Goal: Navigation & Orientation: Find specific page/section

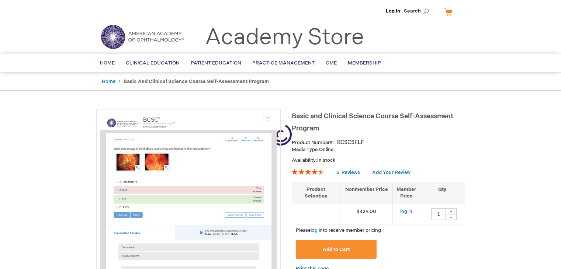
type input "1"
click at [108, 63] on span "Home" at bounding box center [107, 63] width 15 height 6
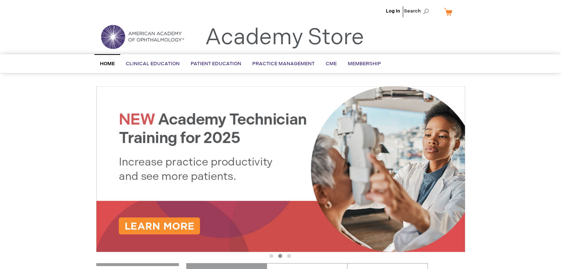
click at [394, 15] on li "Log In" at bounding box center [393, 11] width 18 height 22
click at [394, 12] on link "Log In" at bounding box center [393, 11] width 14 height 6
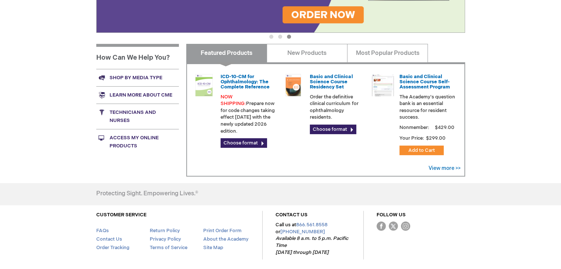
scroll to position [250, 0]
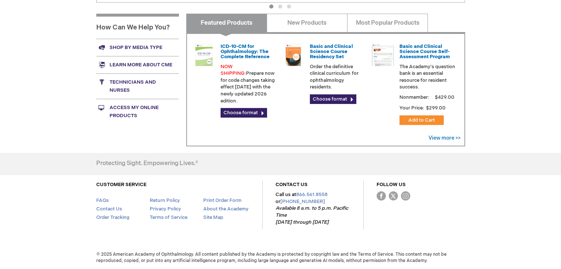
click at [131, 107] on link "Access My Online Products" at bounding box center [137, 111] width 83 height 25
